Goal: Check status: Check status

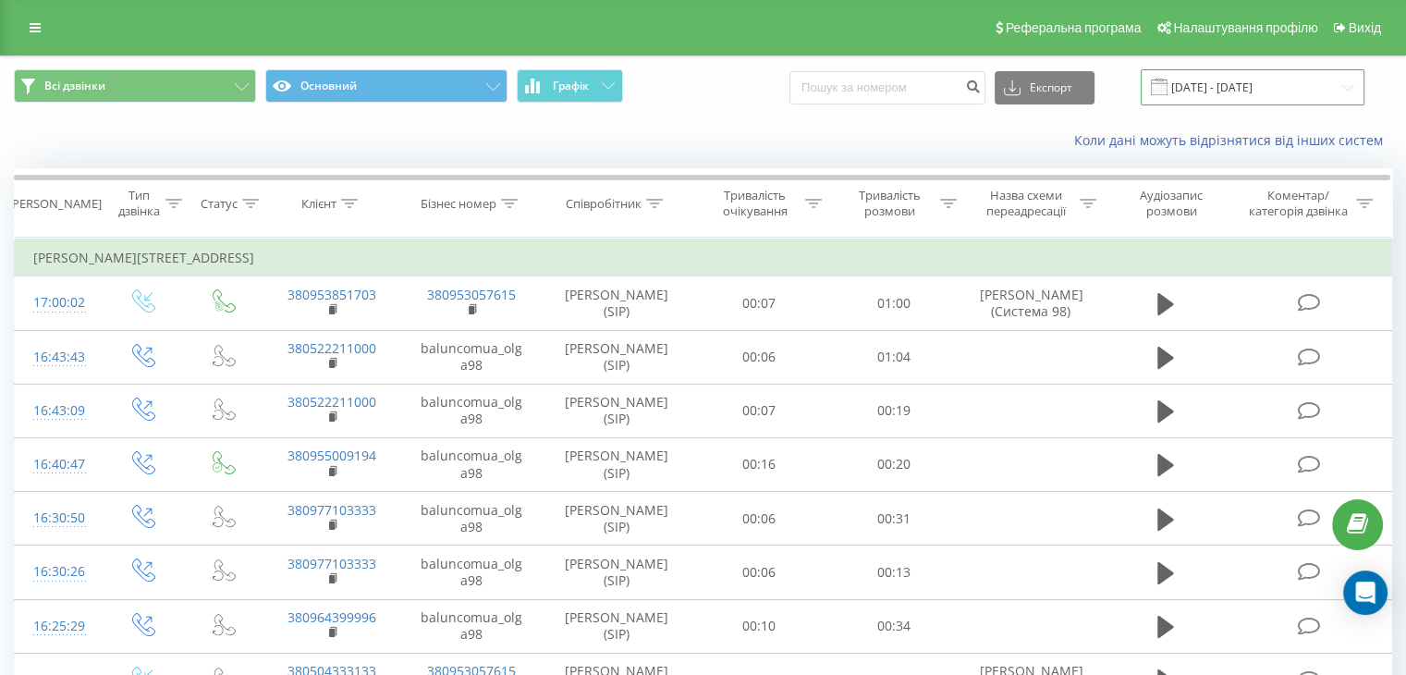
click at [1282, 81] on input "[DATE] - [DATE]" at bounding box center [1252, 87] width 224 height 36
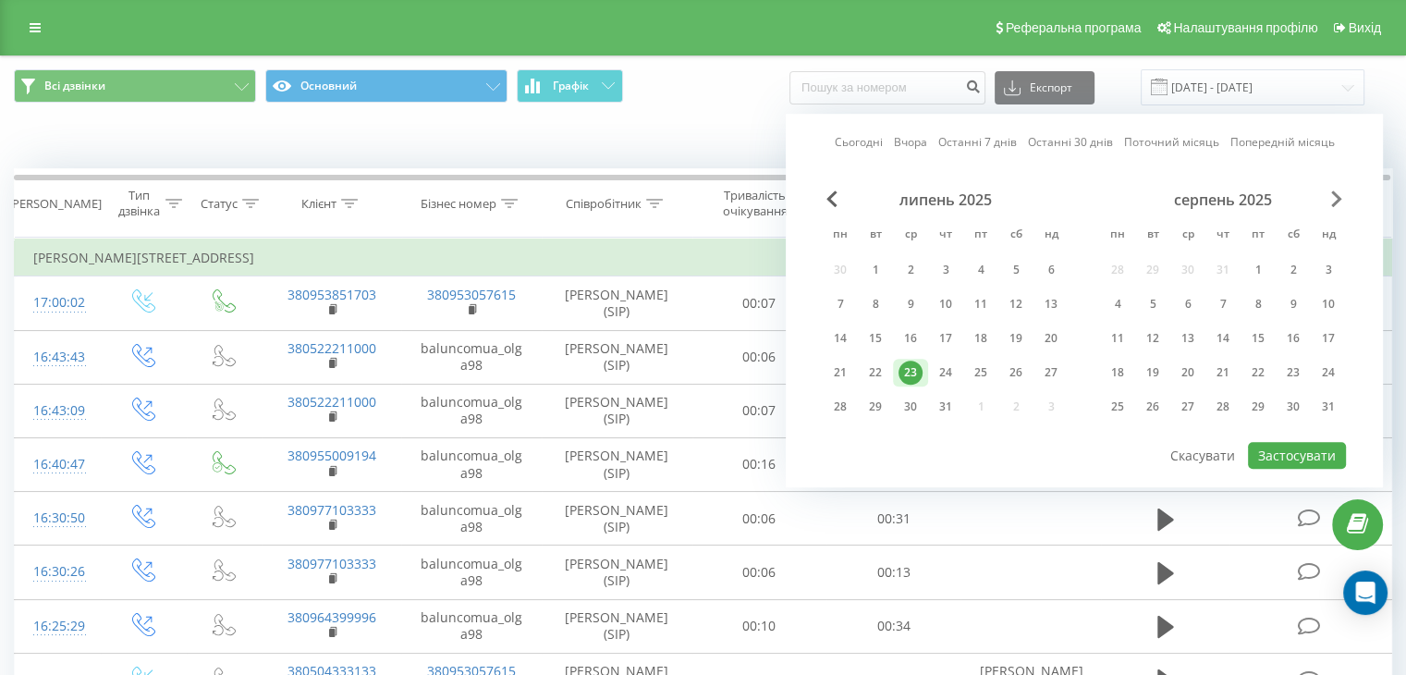
click at [1334, 193] on span "Next Month" at bounding box center [1336, 198] width 11 height 17
click at [1113, 370] on div "22" at bounding box center [1117, 372] width 24 height 24
click at [1309, 459] on button "Застосувати" at bounding box center [1297, 455] width 98 height 27
type input "[DATE] - [DATE]"
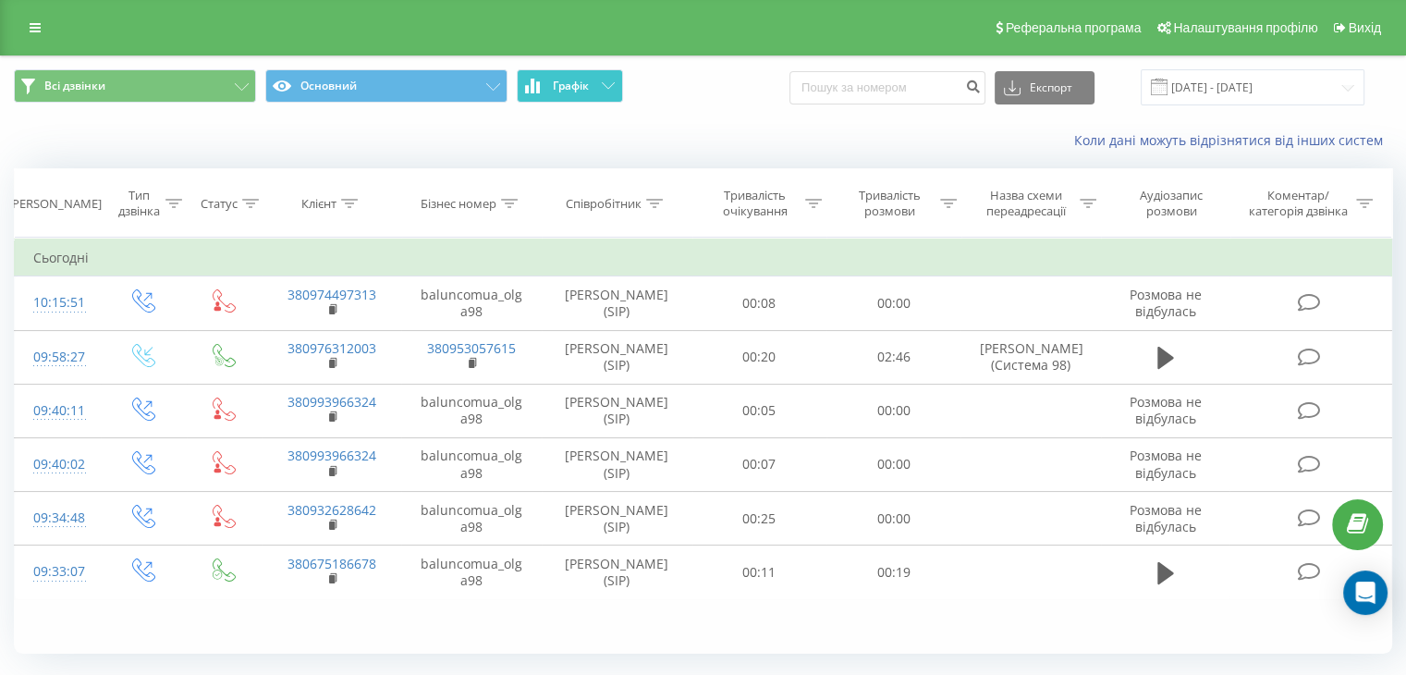
click at [562, 76] on button "Графік" at bounding box center [570, 85] width 106 height 33
